Goal: Task Accomplishment & Management: Complete application form

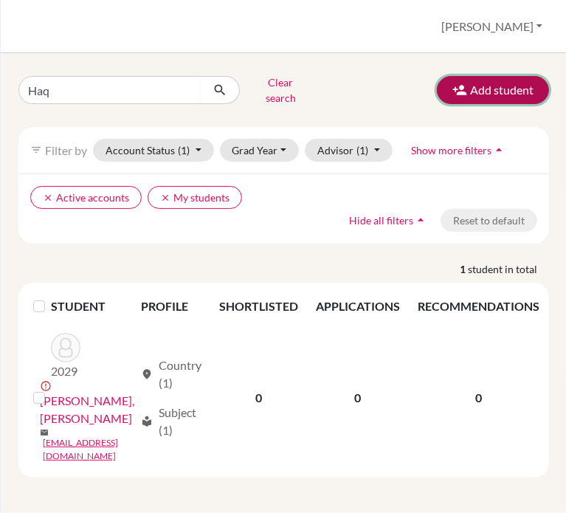
click at [480, 93] on button "Add student" at bounding box center [493, 90] width 112 height 28
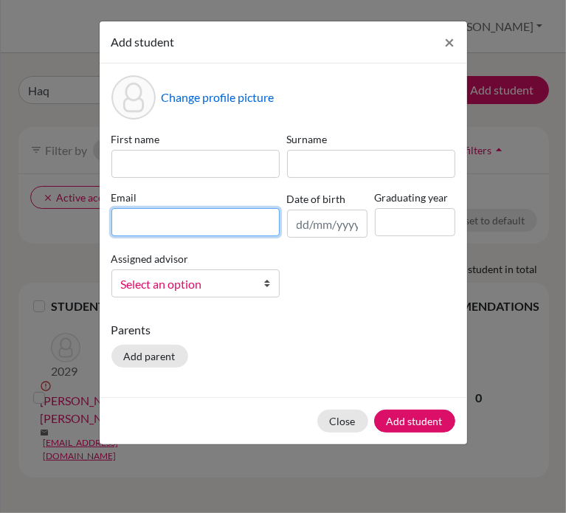
click at [221, 224] on input at bounding box center [195, 222] width 168 height 28
paste input "[EMAIL_ADDRESS][DOMAIN_NAME]"
type input "[EMAIL_ADDRESS][DOMAIN_NAME]"
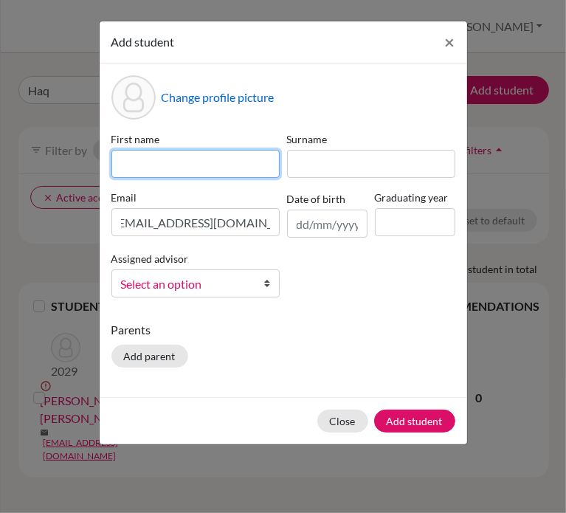
scroll to position [0, 0]
click at [178, 165] on input at bounding box center [195, 164] width 168 height 28
type input "[GEOGRAPHIC_DATA]"
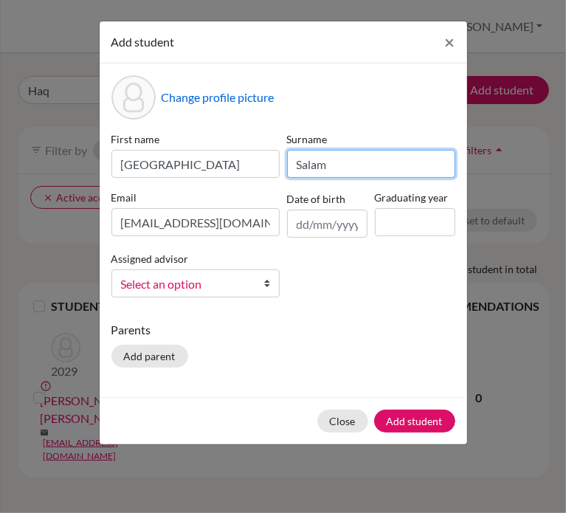
type input "Salam"
click at [242, 279] on span "Select an option" at bounding box center [186, 283] width 130 height 19
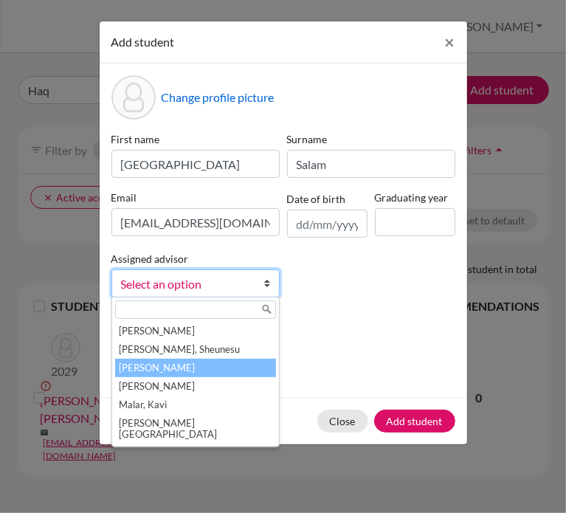
click at [176, 370] on li "[PERSON_NAME]" at bounding box center [195, 368] width 161 height 18
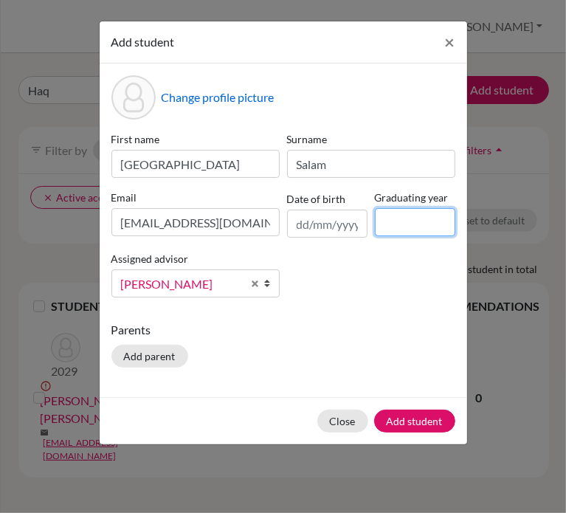
click at [415, 224] on input at bounding box center [415, 222] width 80 height 28
type input "2029"
click at [412, 438] on div "Close Add student" at bounding box center [283, 420] width 367 height 47
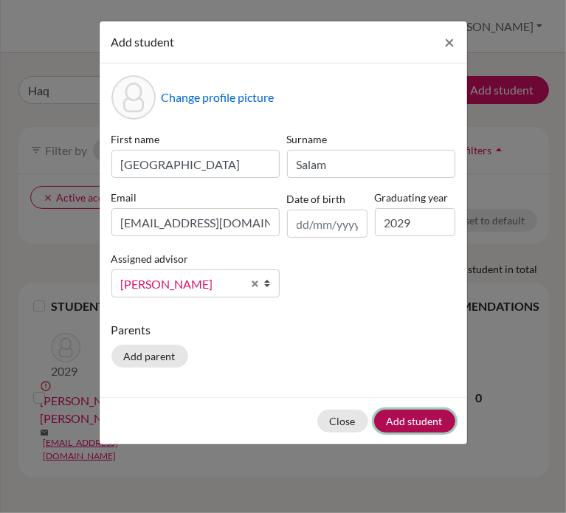
click at [413, 421] on button "Add student" at bounding box center [414, 420] width 81 height 23
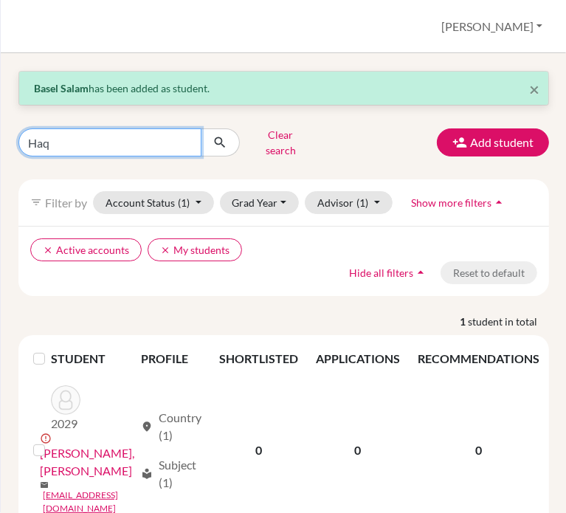
click at [133, 149] on input "Haq" at bounding box center [109, 142] width 183 height 28
type input "[PERSON_NAME]"
click button "submit" at bounding box center [220, 142] width 39 height 28
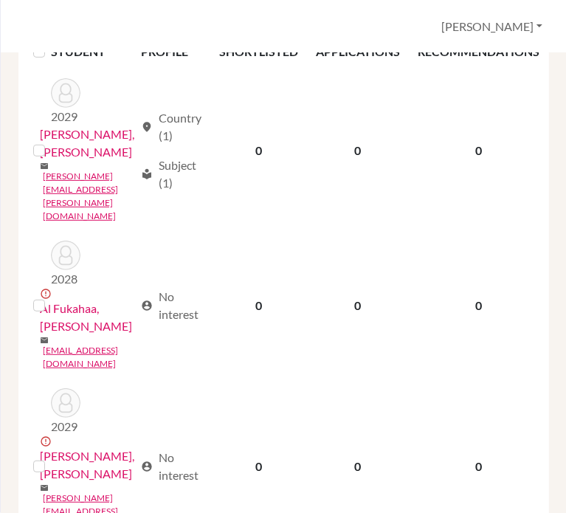
scroll to position [260, 0]
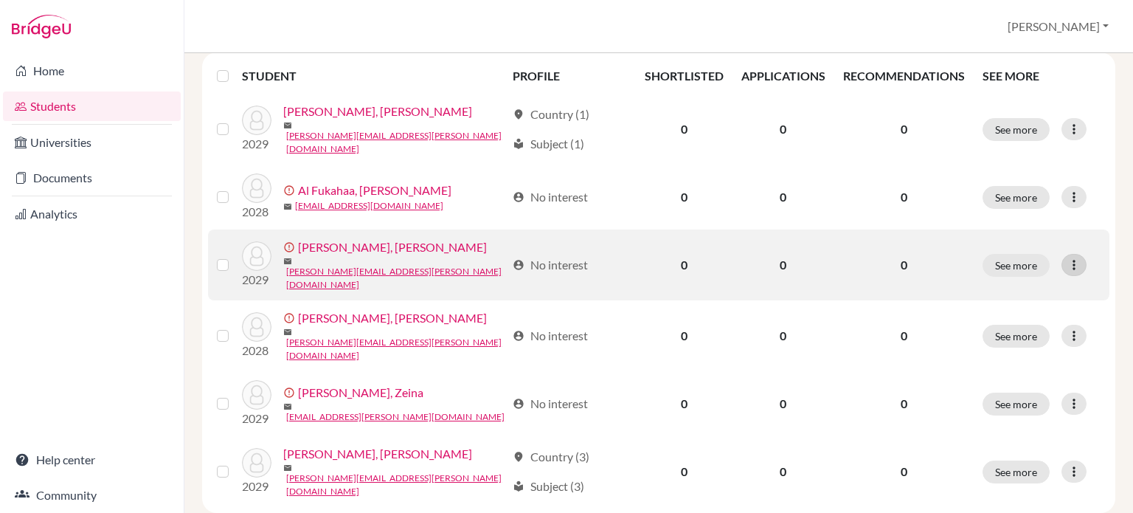
click at [565, 257] on icon at bounding box center [1074, 264] width 15 height 15
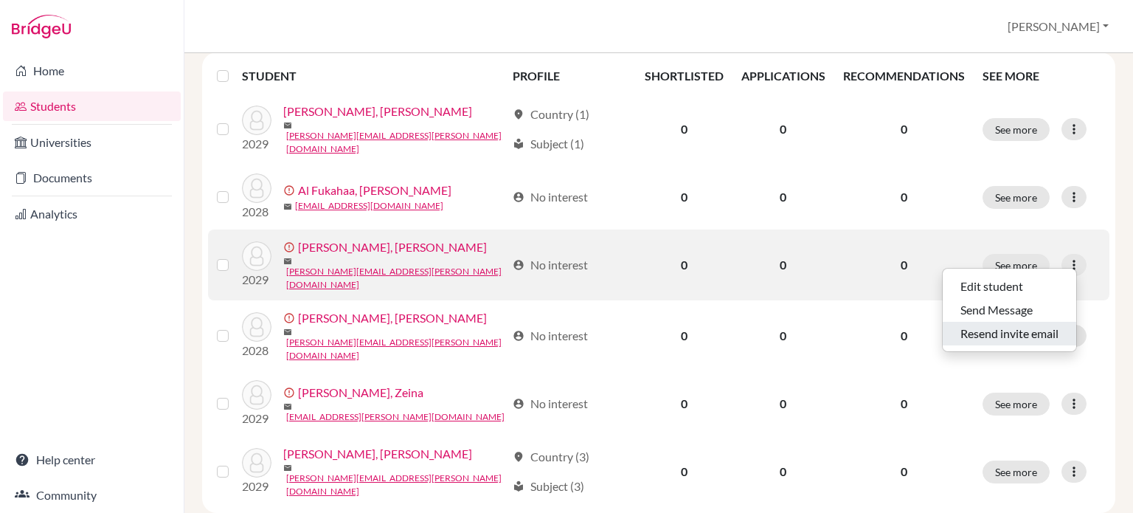
click at [565, 326] on button "Resend invite email" at bounding box center [1010, 334] width 134 height 24
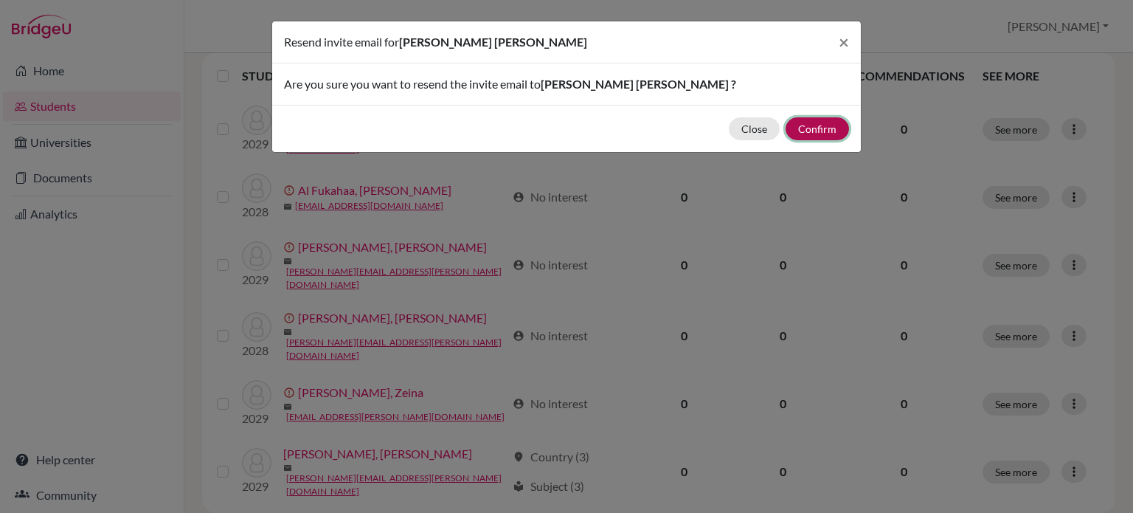
click at [565, 128] on button "Confirm" at bounding box center [817, 128] width 63 height 23
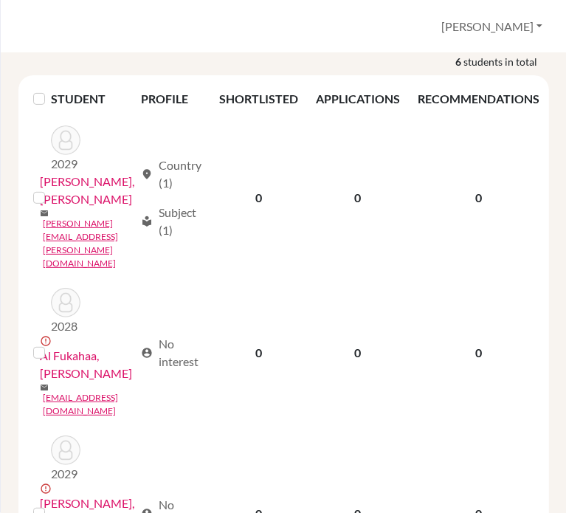
scroll to position [283, 0]
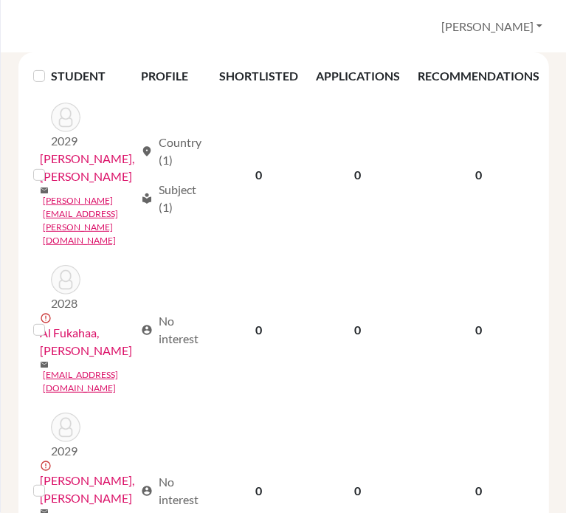
click at [195, 58] on th "PROFILE" at bounding box center [171, 75] width 78 height 35
